Goal: Transaction & Acquisition: Download file/media

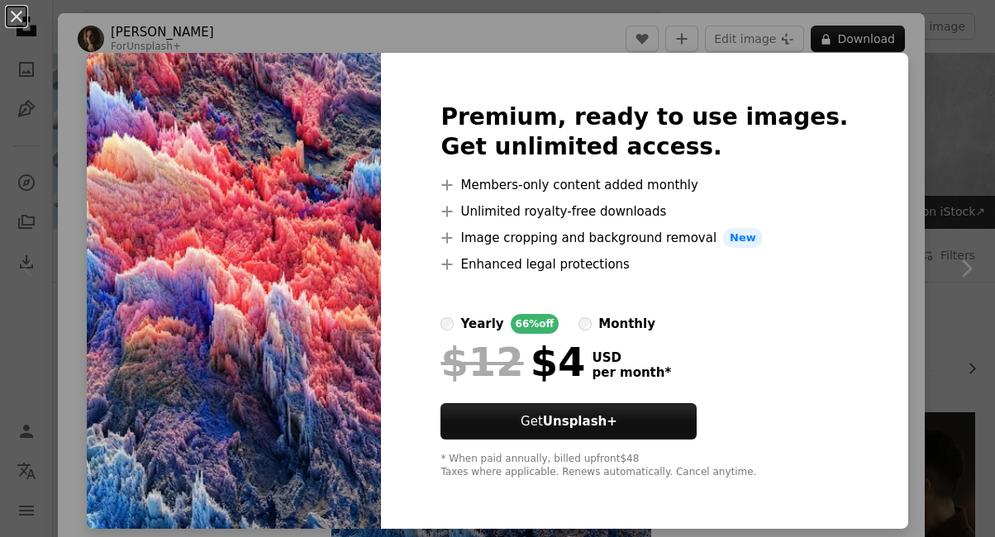
scroll to position [613, 0]
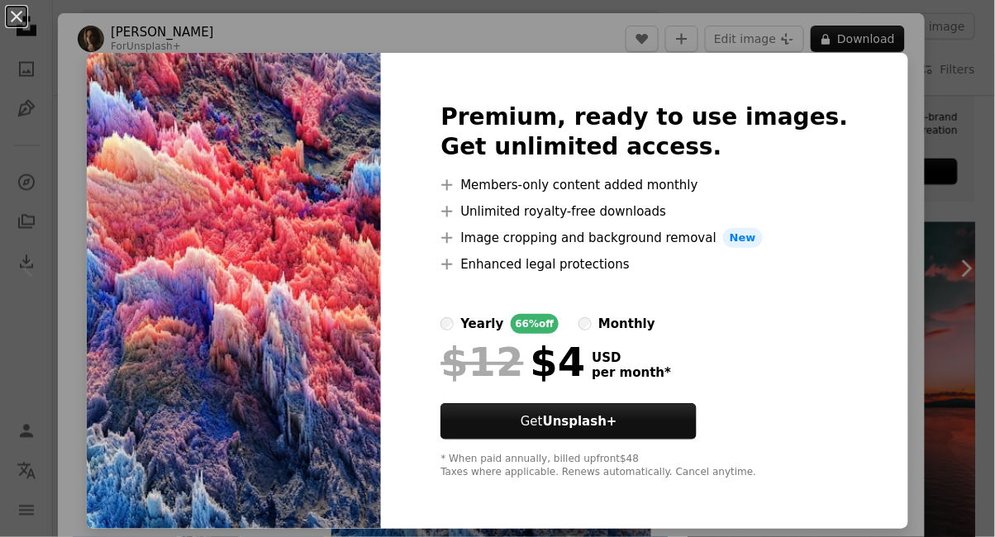
click at [923, 273] on div "An X shape Premium, ready to use images. Get unlimited access. A plus sign Memb…" at bounding box center [497, 268] width 995 height 537
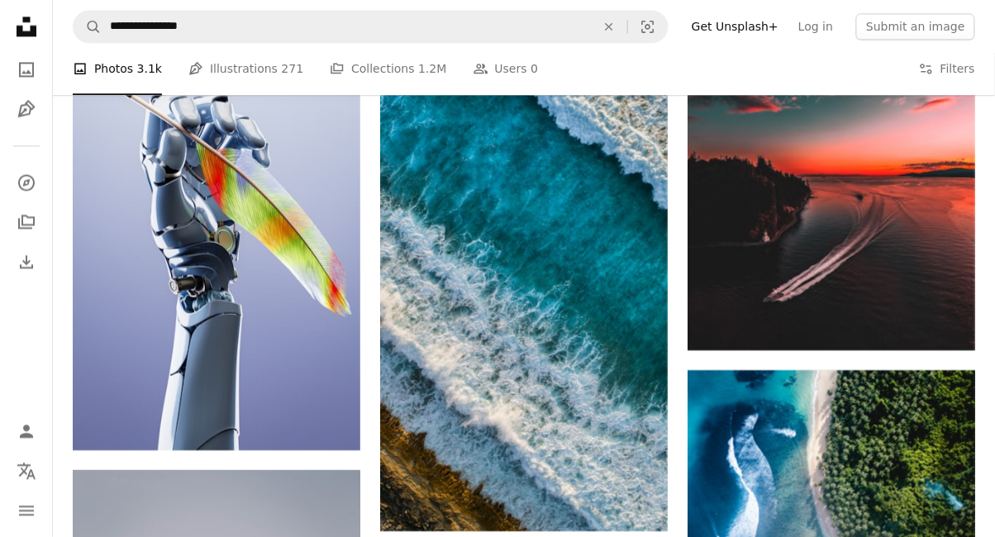
scroll to position [846, 0]
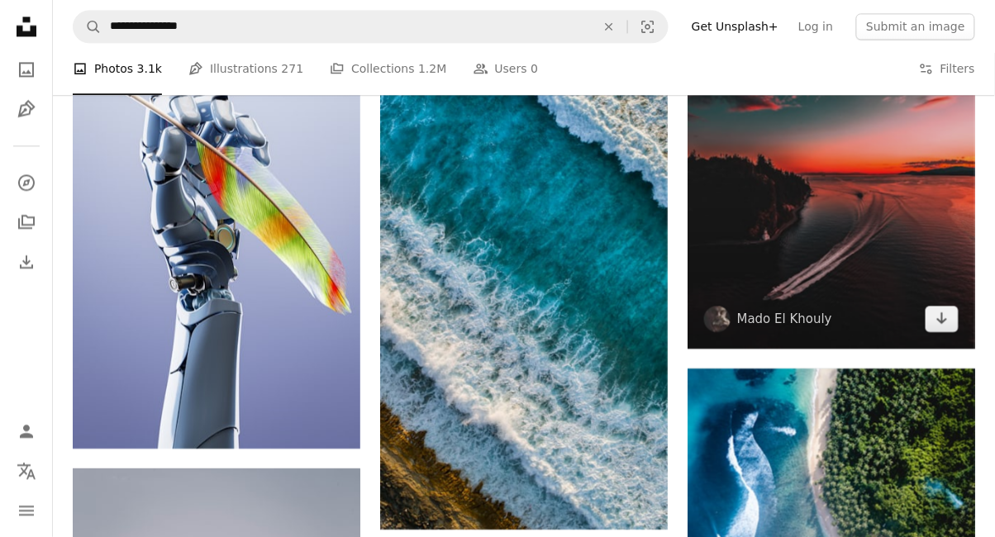
click at [892, 270] on img at bounding box center [831, 168] width 288 height 359
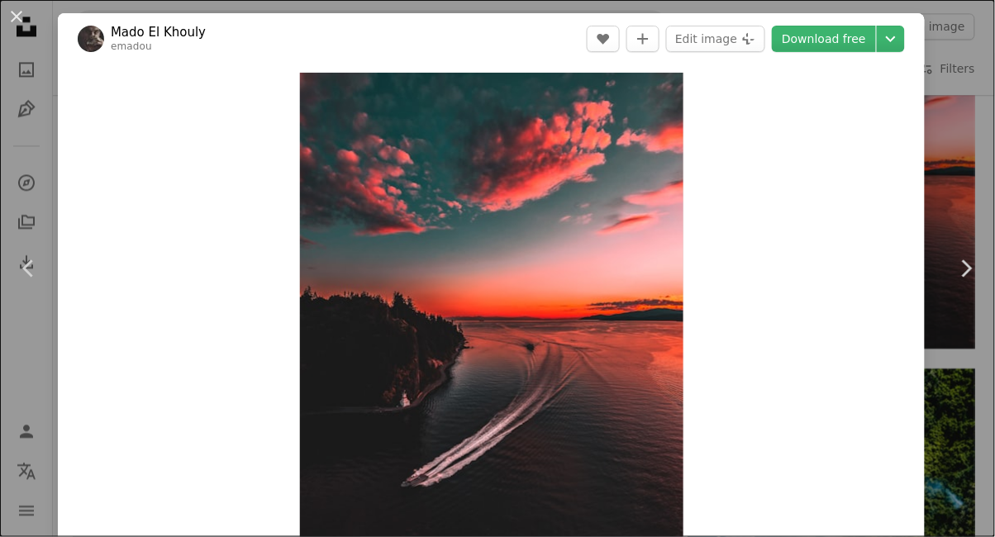
click at [852, 36] on link "Download free" at bounding box center [824, 39] width 104 height 26
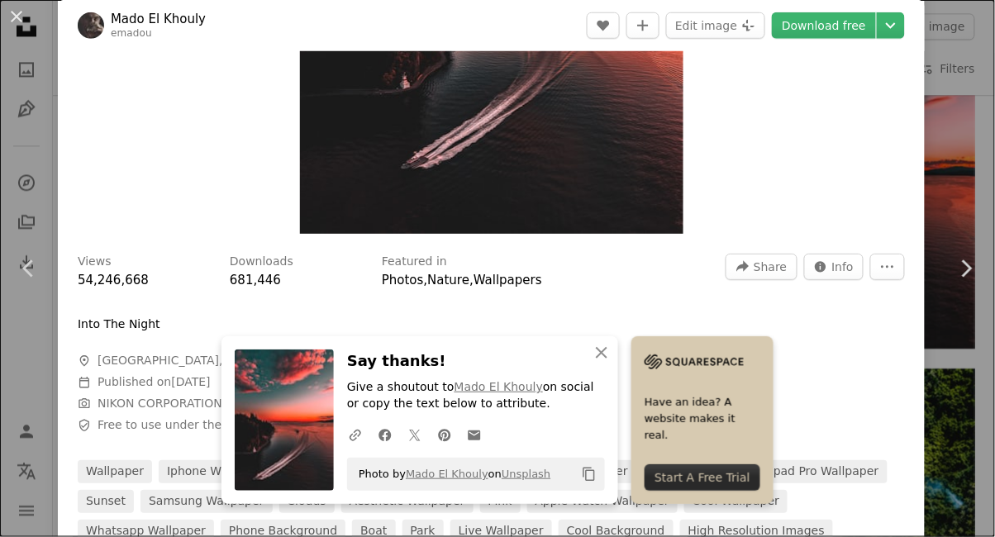
scroll to position [330, 0]
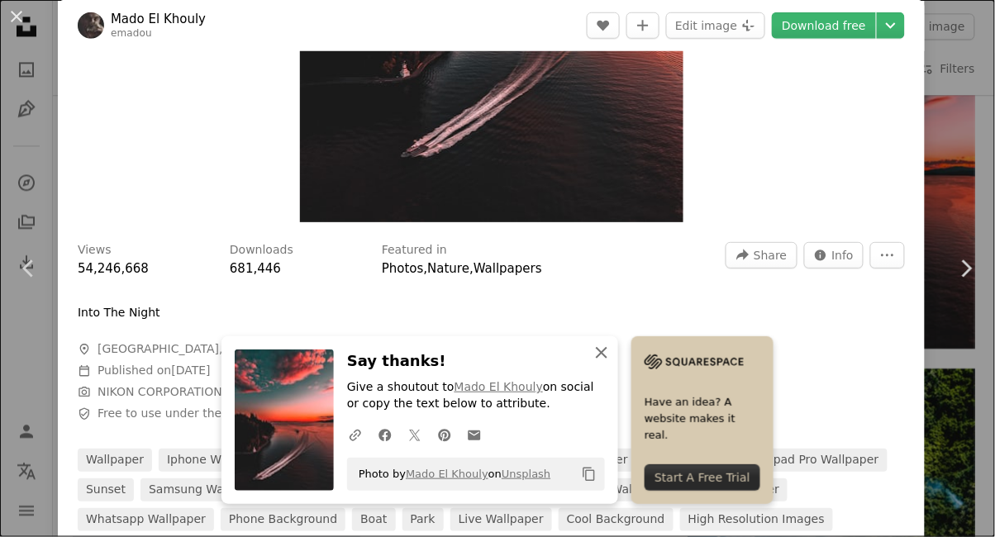
click at [603, 355] on icon "button" at bounding box center [602, 353] width 12 height 12
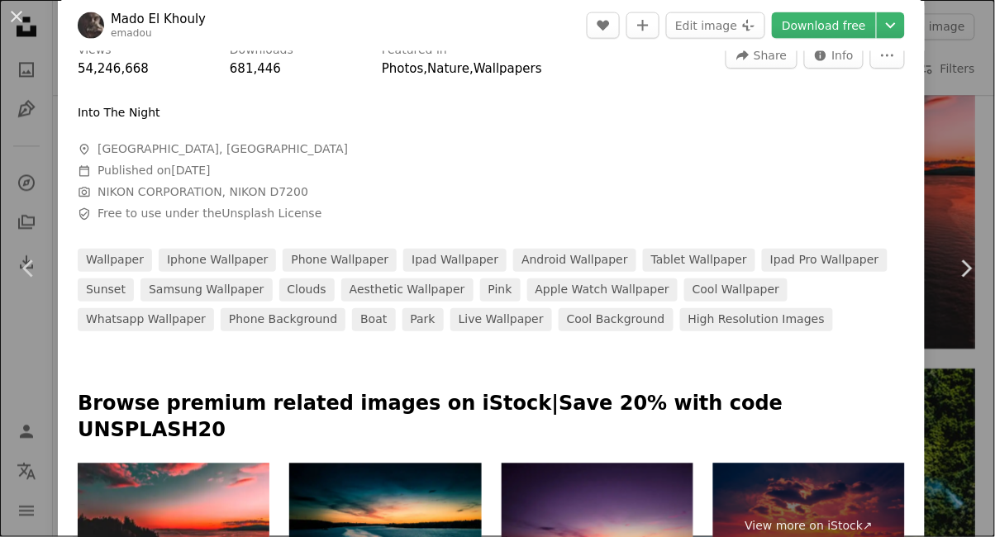
scroll to position [527, 0]
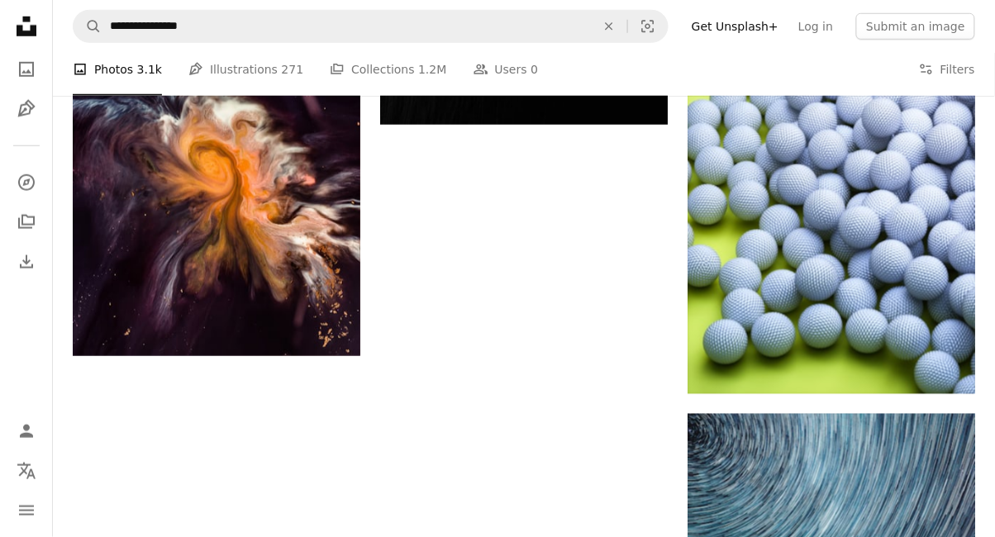
scroll to position [3131, 0]
